Goal: Use online tool/utility: Use online tool/utility

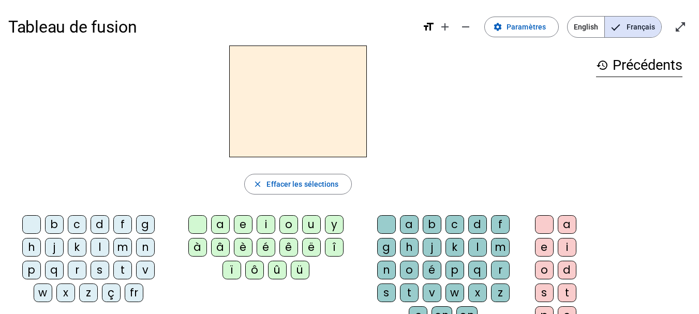
click at [101, 225] on div "d" at bounding box center [100, 224] width 19 height 19
click at [309, 225] on div "u" at bounding box center [311, 224] width 19 height 19
click at [493, 272] on div "r" at bounding box center [500, 270] width 19 height 19
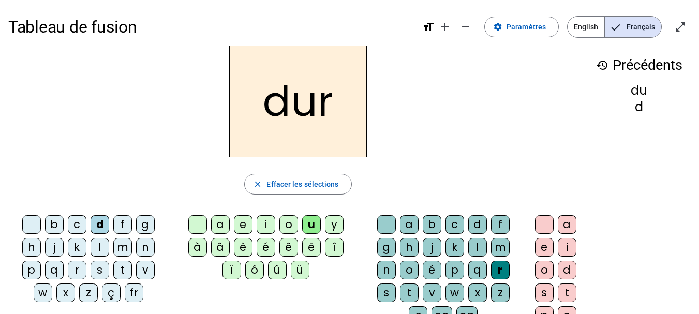
click at [99, 269] on div "s" at bounding box center [100, 270] width 19 height 19
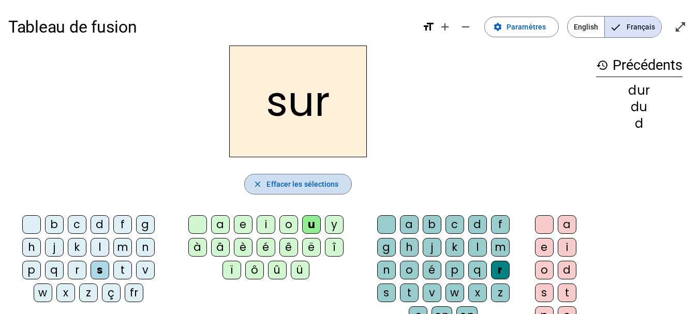
click at [303, 185] on span "Effacer les sélections" at bounding box center [302, 184] width 72 height 12
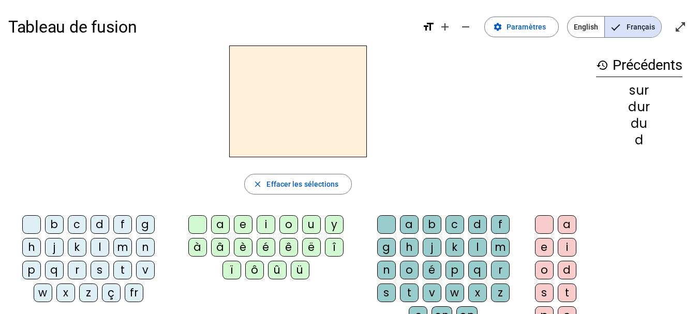
click at [101, 245] on div "l" at bounding box center [100, 247] width 19 height 19
click at [217, 224] on div "a" at bounding box center [220, 224] width 19 height 19
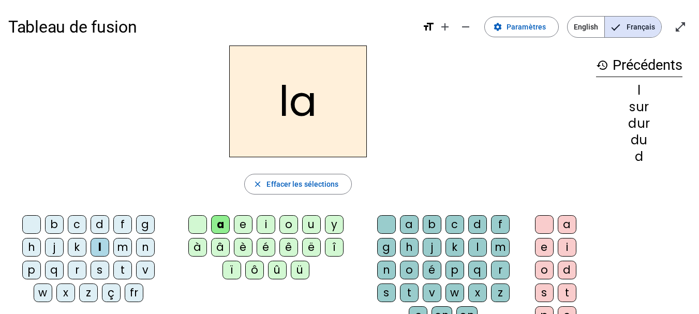
click at [311, 224] on div "u" at bounding box center [311, 224] width 19 height 19
click at [123, 270] on div "t" at bounding box center [122, 270] width 19 height 19
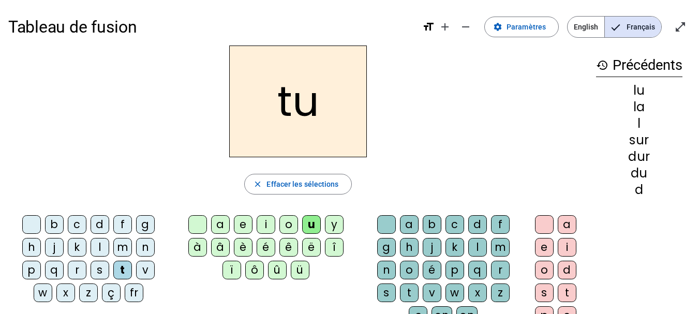
click at [244, 225] on div "e" at bounding box center [243, 224] width 19 height 19
click at [222, 223] on div "a" at bounding box center [220, 224] width 19 height 19
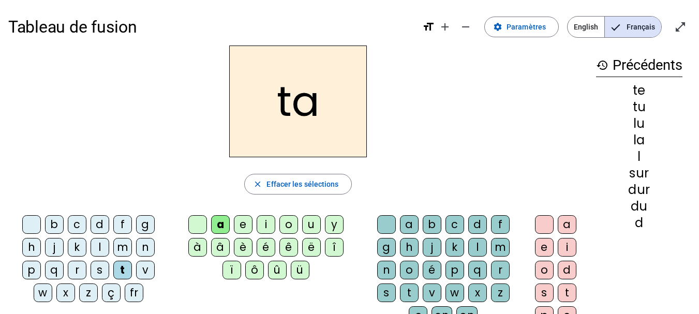
click at [99, 246] on div "l" at bounding box center [100, 247] width 19 height 19
click at [244, 223] on div "e" at bounding box center [243, 224] width 19 height 19
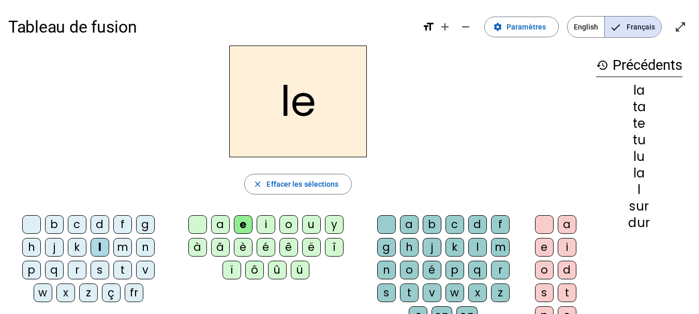
click at [100, 220] on div "d" at bounding box center [100, 224] width 19 height 19
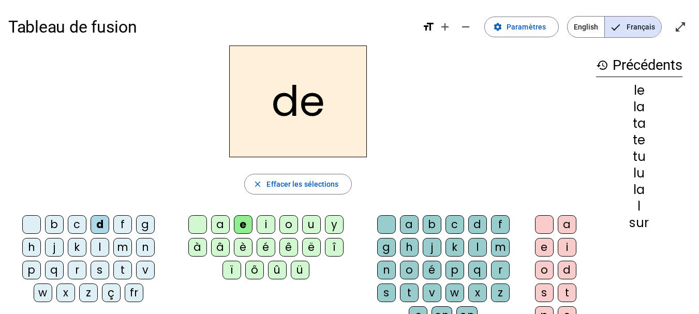
click at [118, 265] on div "t" at bounding box center [122, 270] width 19 height 19
click at [95, 249] on div "l" at bounding box center [100, 247] width 19 height 19
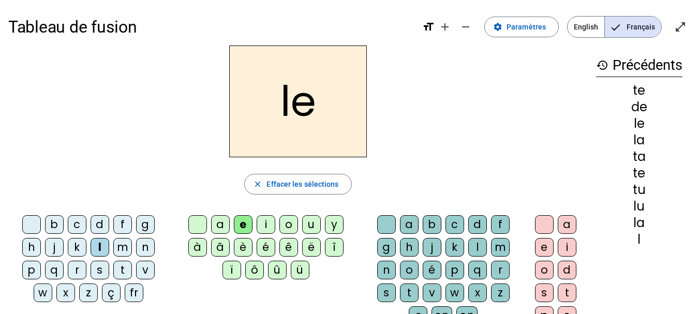
click at [306, 225] on div "u" at bounding box center [311, 224] width 19 height 19
click at [119, 274] on div "t" at bounding box center [122, 270] width 19 height 19
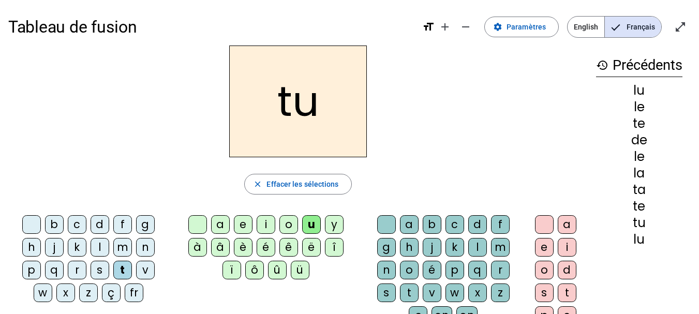
click at [99, 245] on div "l" at bounding box center [100, 247] width 19 height 19
click at [266, 222] on div "i" at bounding box center [266, 224] width 19 height 19
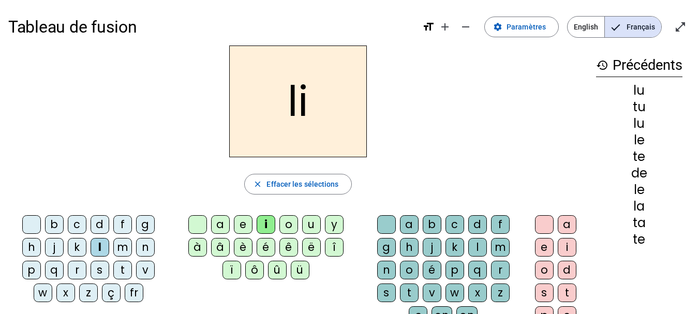
click at [284, 223] on div "o" at bounding box center [288, 224] width 19 height 19
click at [122, 266] on div "t" at bounding box center [122, 270] width 19 height 19
